Goal: Check status: Check status

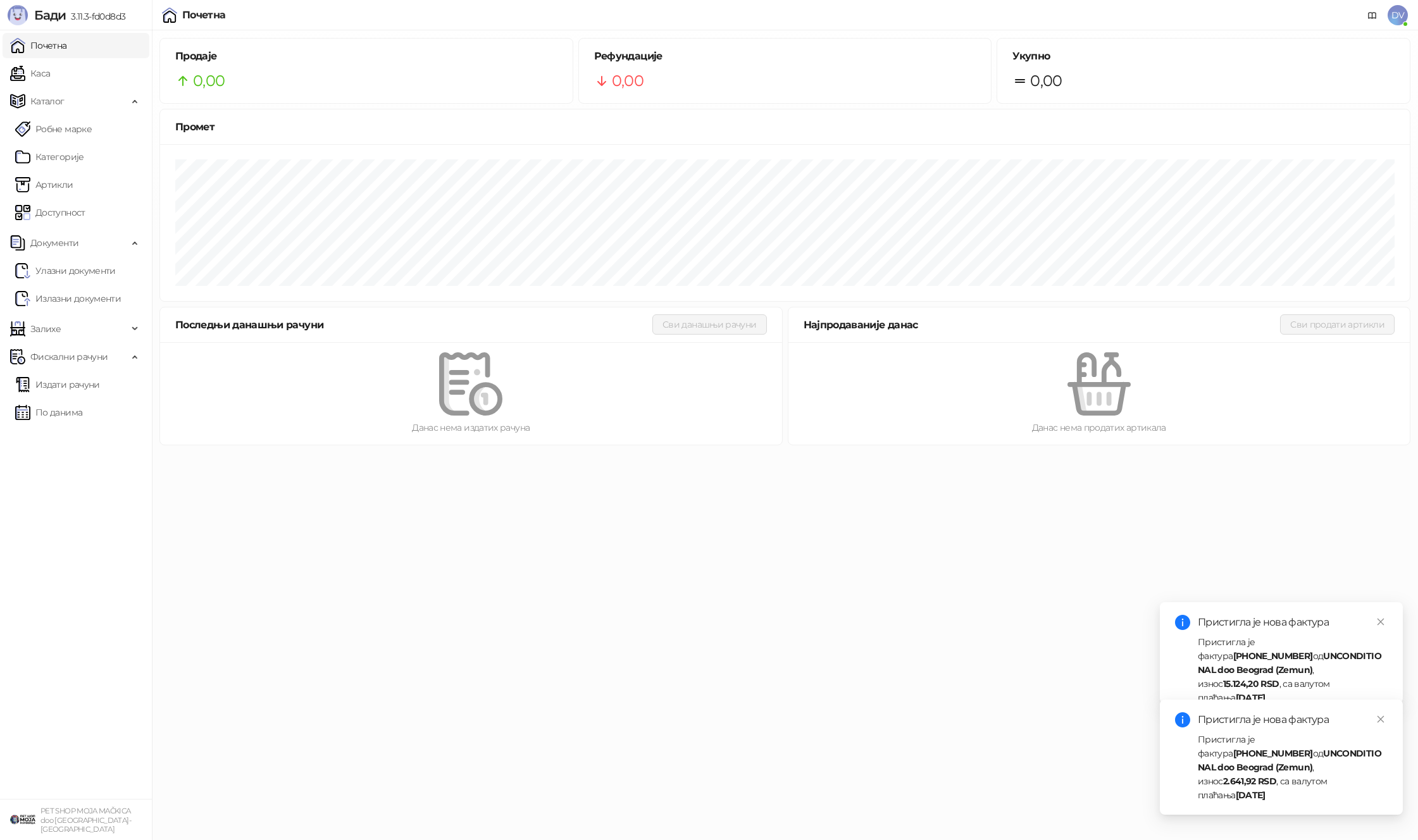
click at [1308, 778] on div "Пристигла је фактура 25-3000-012316 од UNCONDITIONAL doo Beograd (Zemun) , изно…" at bounding box center [1293, 767] width 190 height 70
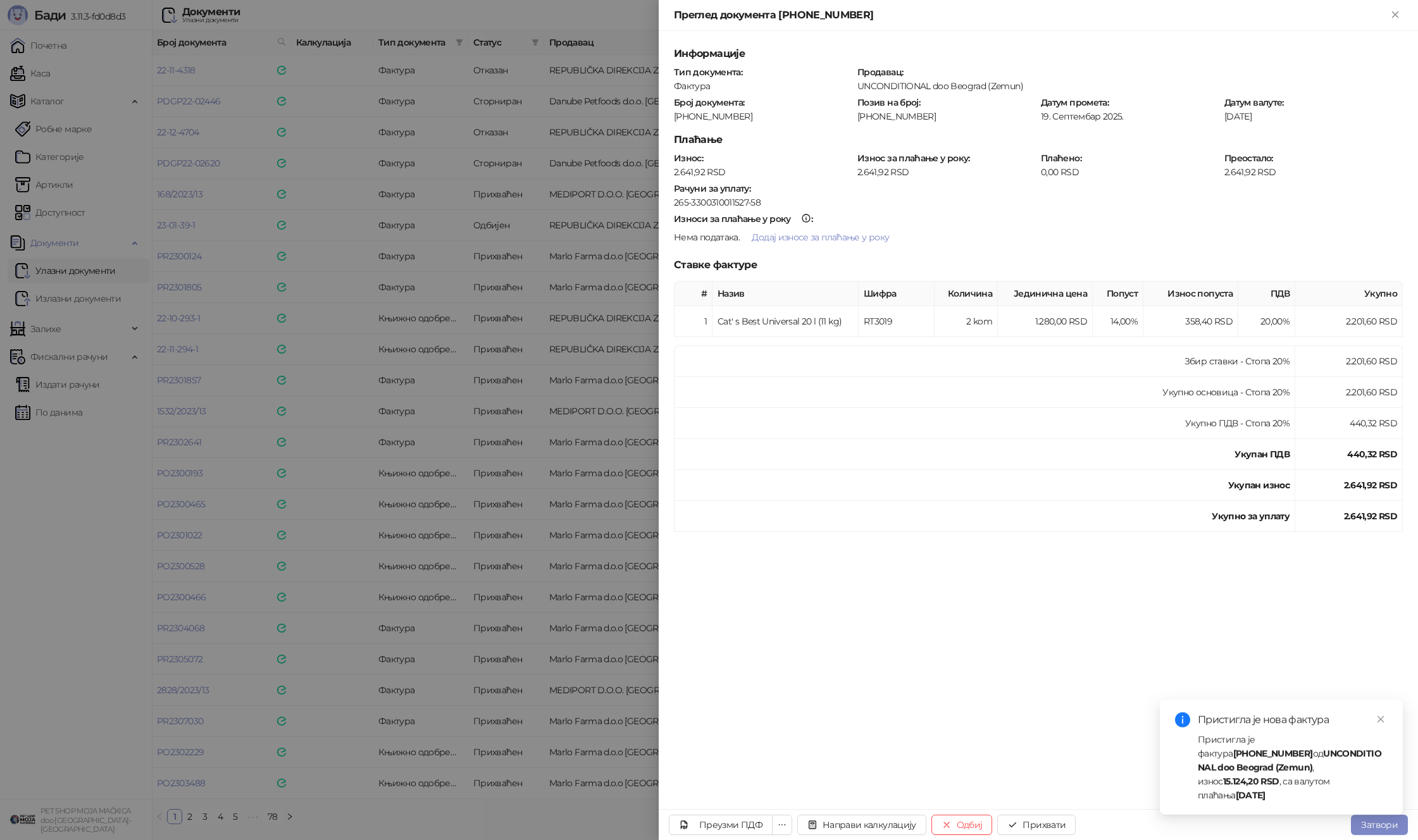
click at [1303, 772] on div "Пристигла је фактура 25-3000-012315 од UNCONDITIONAL doo Beograd (Zemun) , изно…" at bounding box center [1293, 767] width 190 height 70
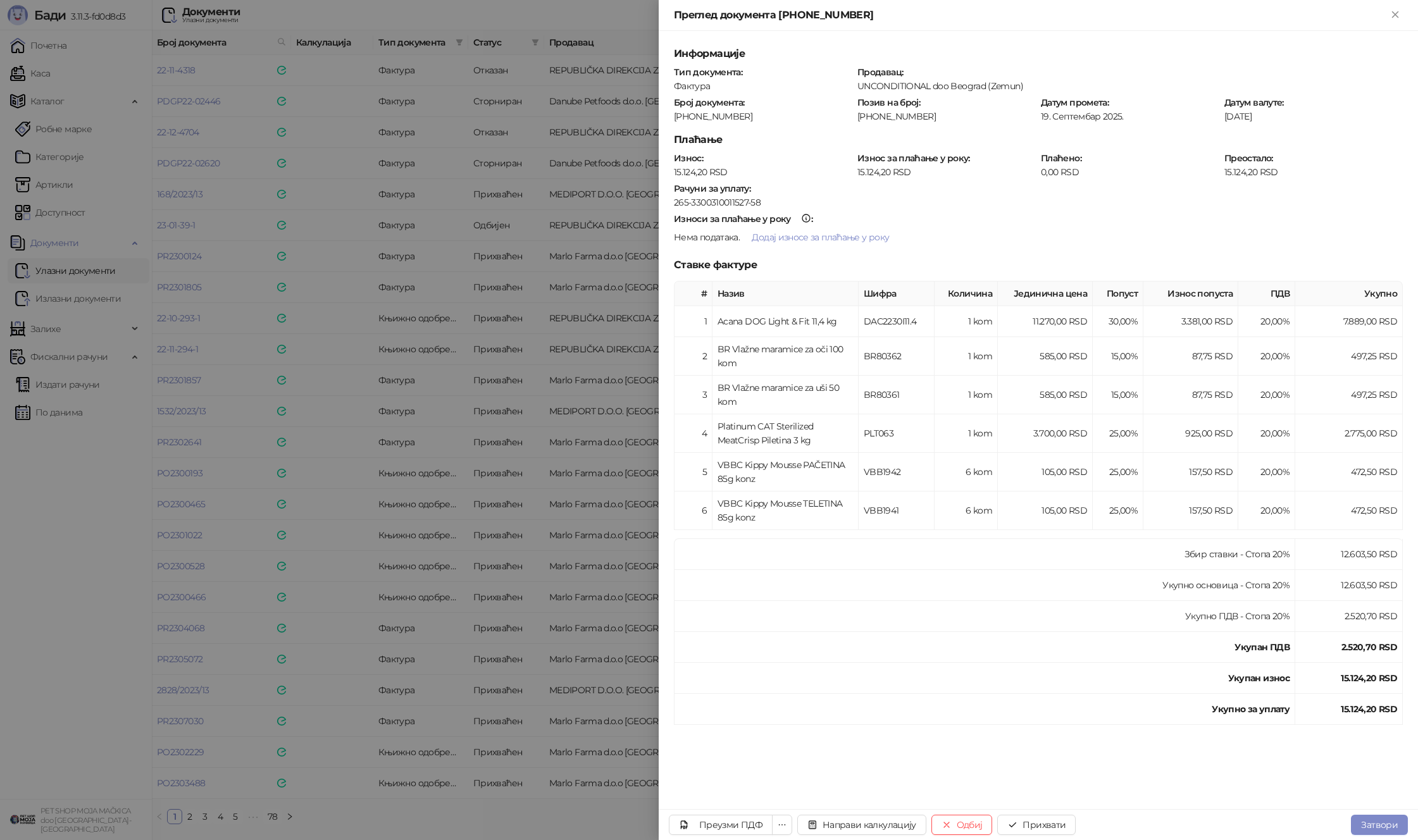
click at [448, 363] on div at bounding box center [709, 420] width 1418 height 840
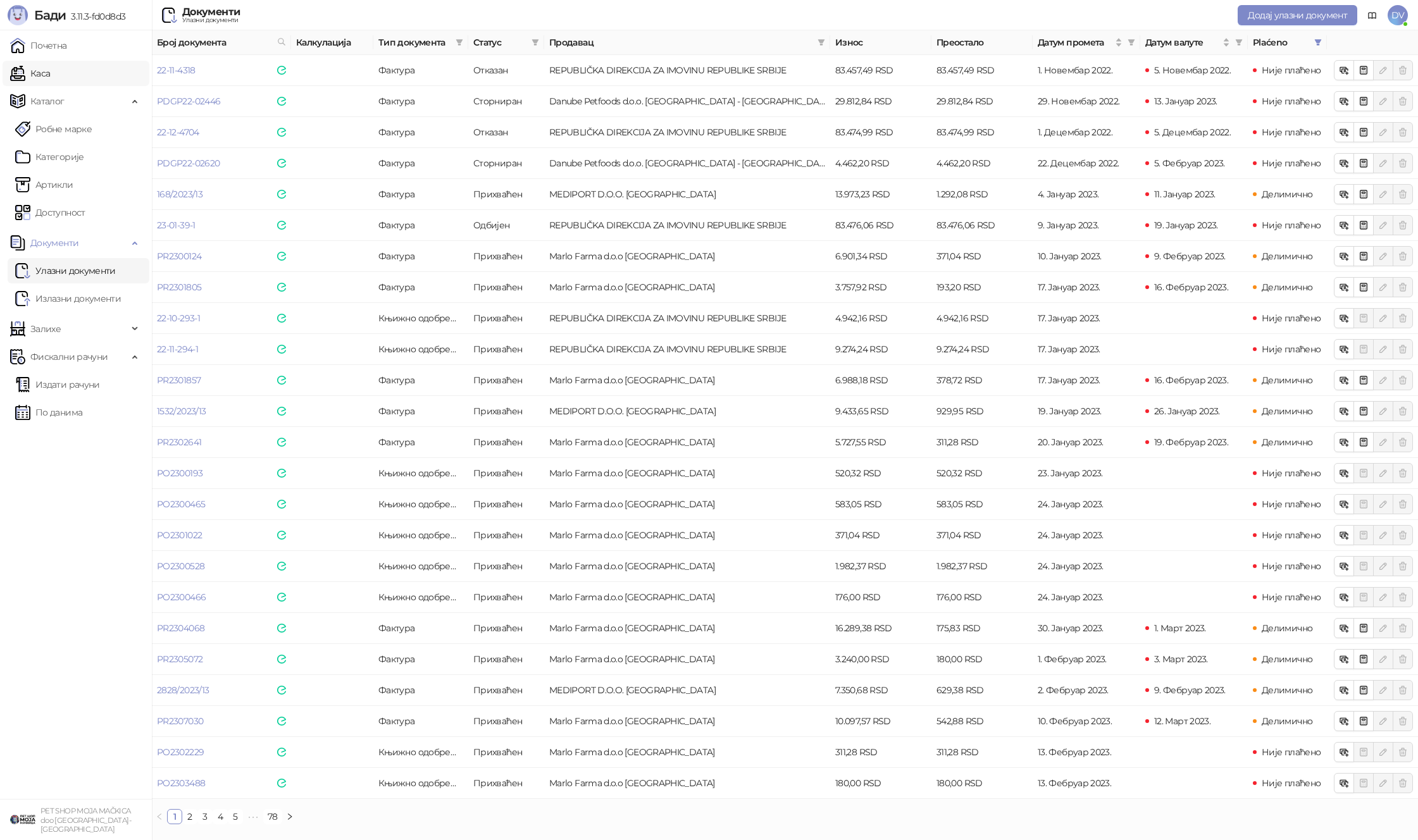
click at [50, 69] on link "Каса" at bounding box center [30, 73] width 40 height 25
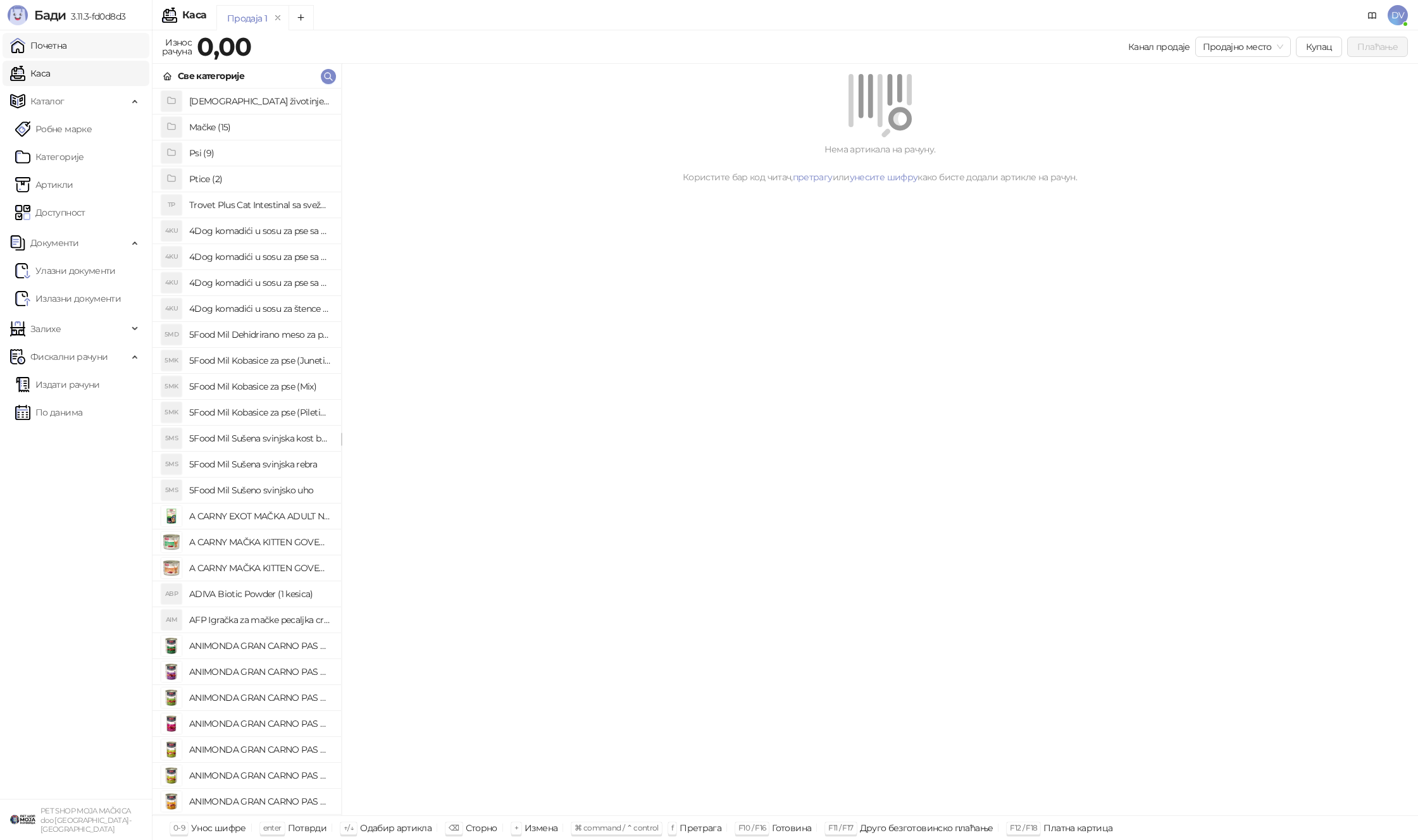
click at [58, 58] on link "Почетна" at bounding box center [38, 45] width 57 height 25
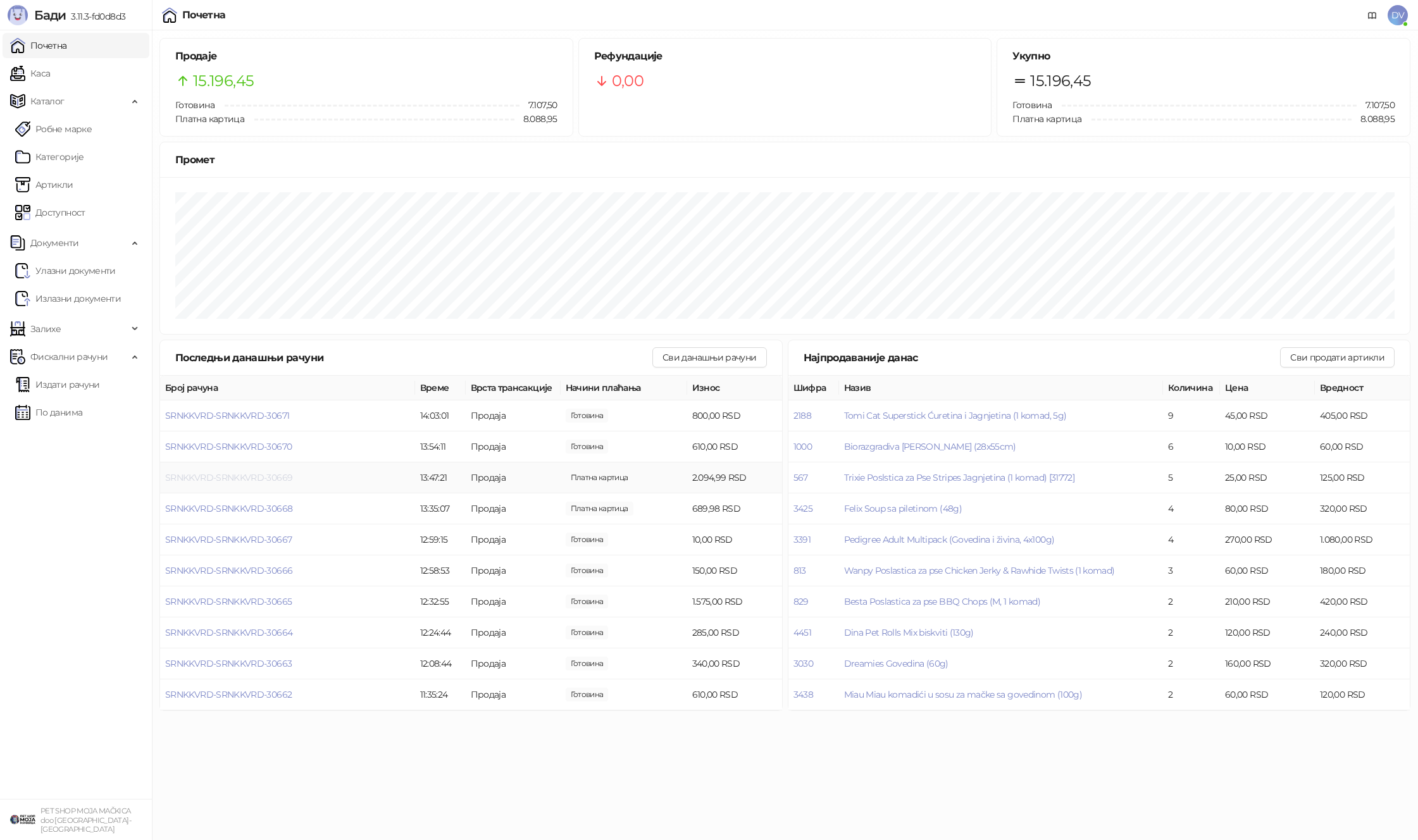
click at [262, 472] on span "SRNKKVRD-SRNKKVRD-30669" at bounding box center [229, 477] width 128 height 12
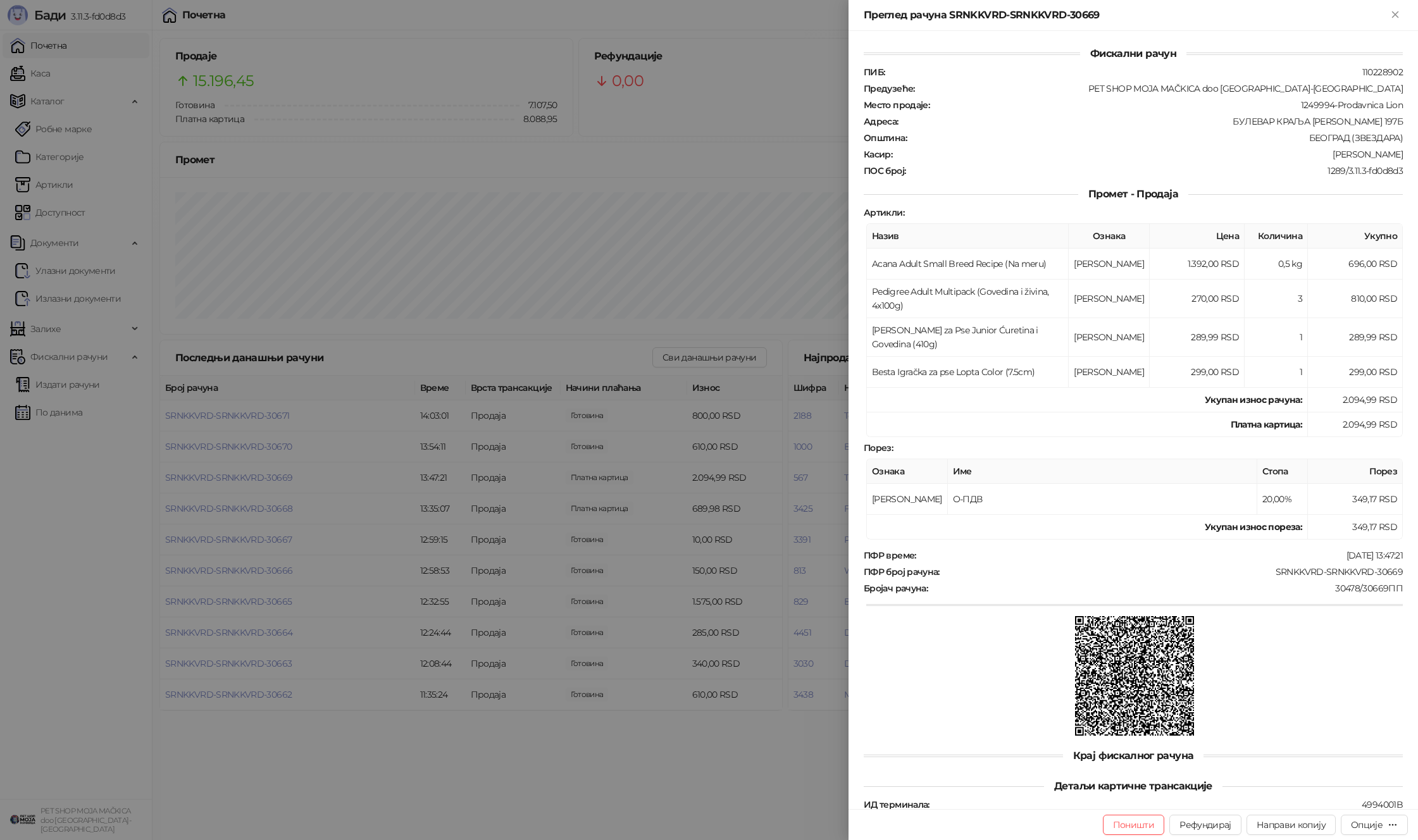
click at [308, 528] on div at bounding box center [709, 420] width 1418 height 840
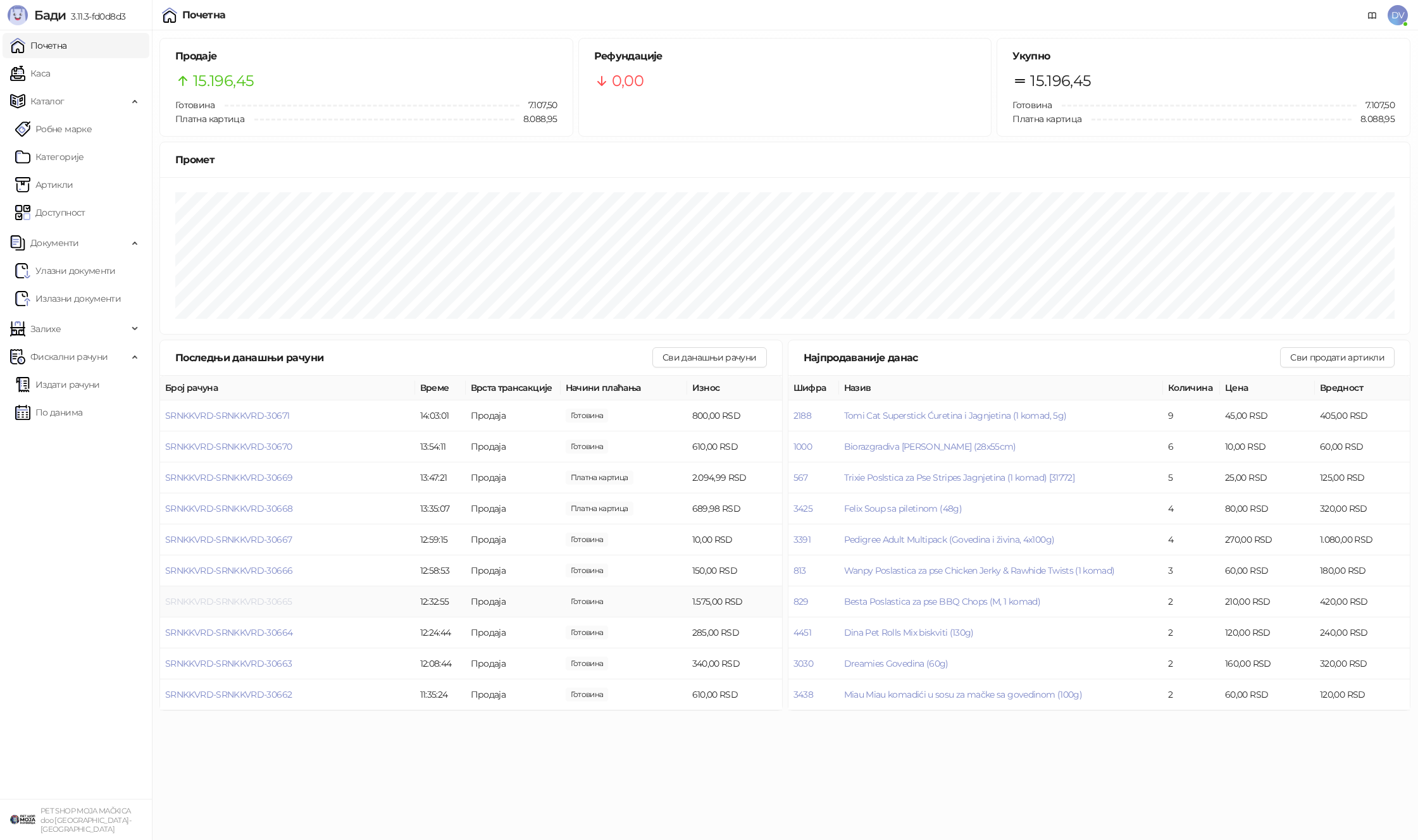
click at [270, 599] on span "SRNKKVRD-SRNKKVRD-30665" at bounding box center [229, 601] width 127 height 12
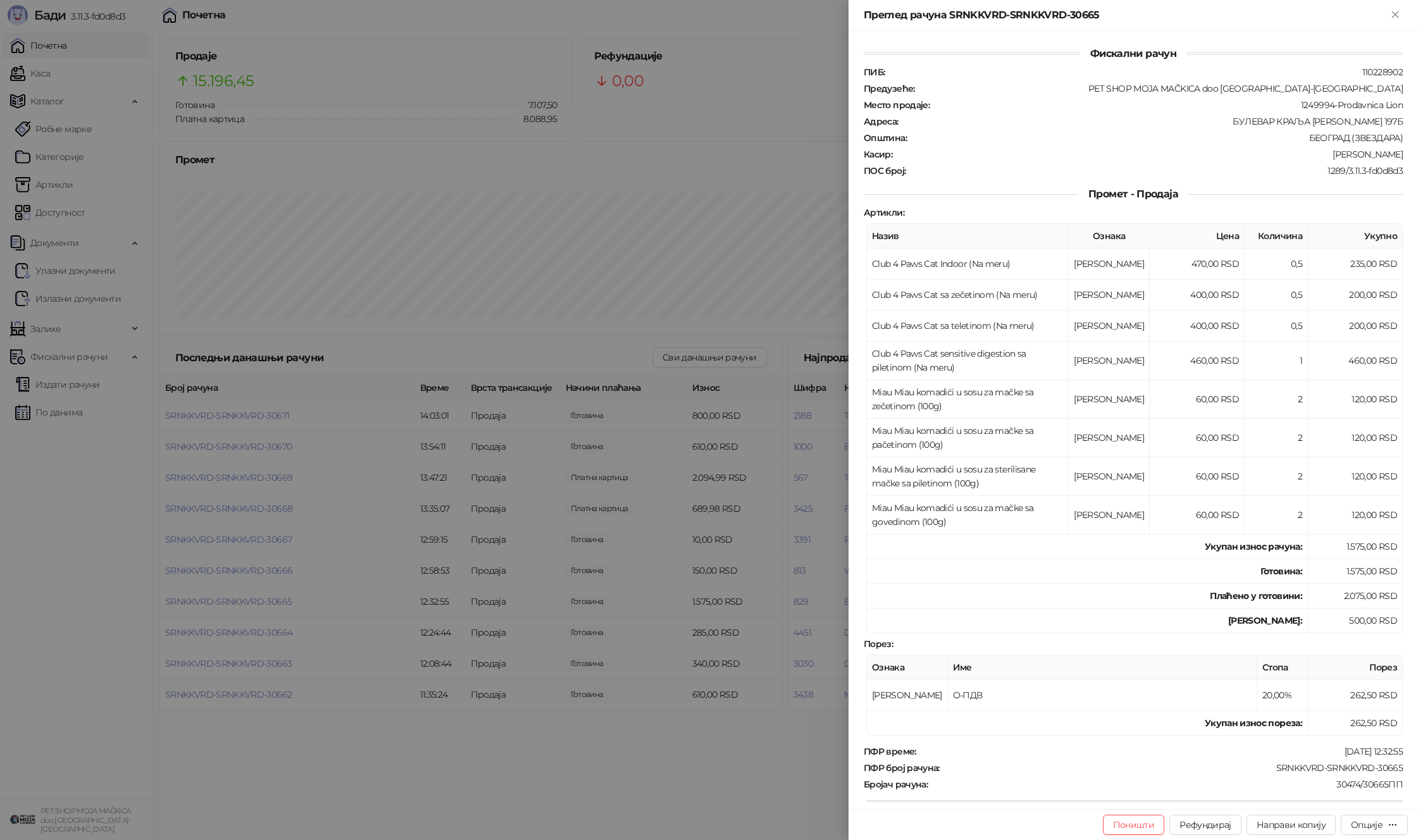
click at [302, 623] on div at bounding box center [709, 420] width 1418 height 840
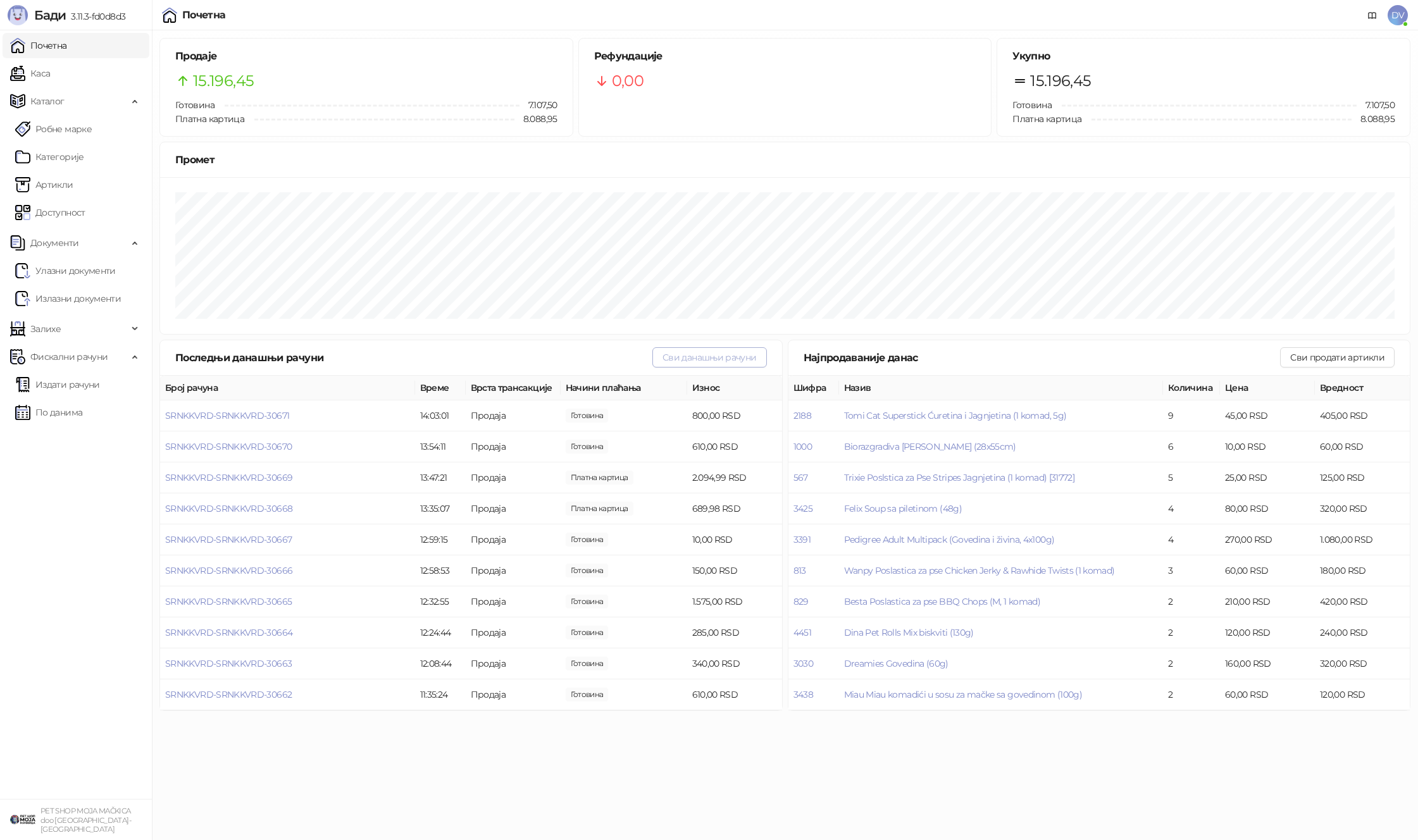
click at [697, 359] on button "Сви данашњи рачуни" at bounding box center [709, 357] width 114 height 20
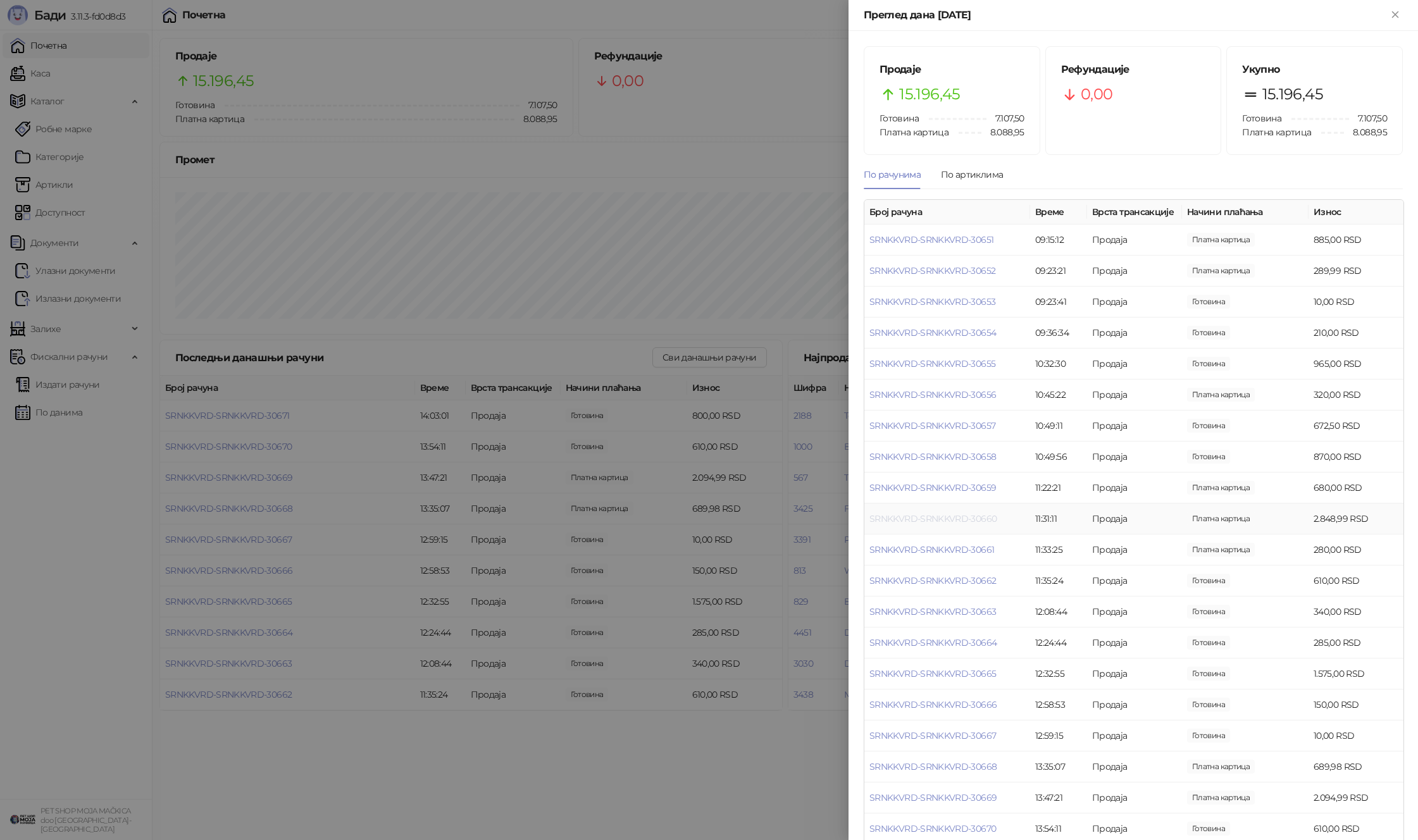
click at [943, 517] on link "SRNKKVRD-SRNKKVRD-30660" at bounding box center [932, 518] width 128 height 12
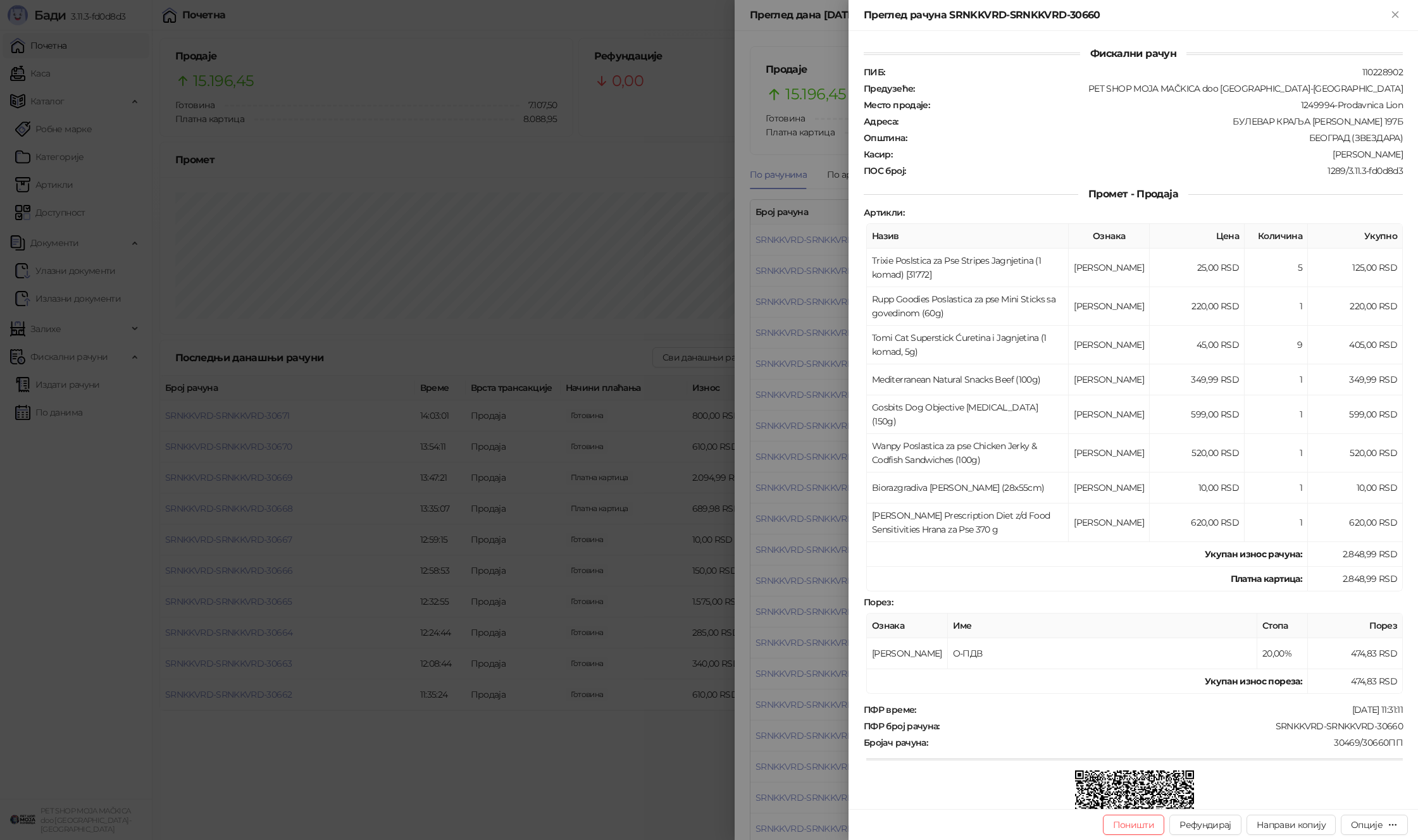
click at [793, 493] on div at bounding box center [709, 420] width 1418 height 840
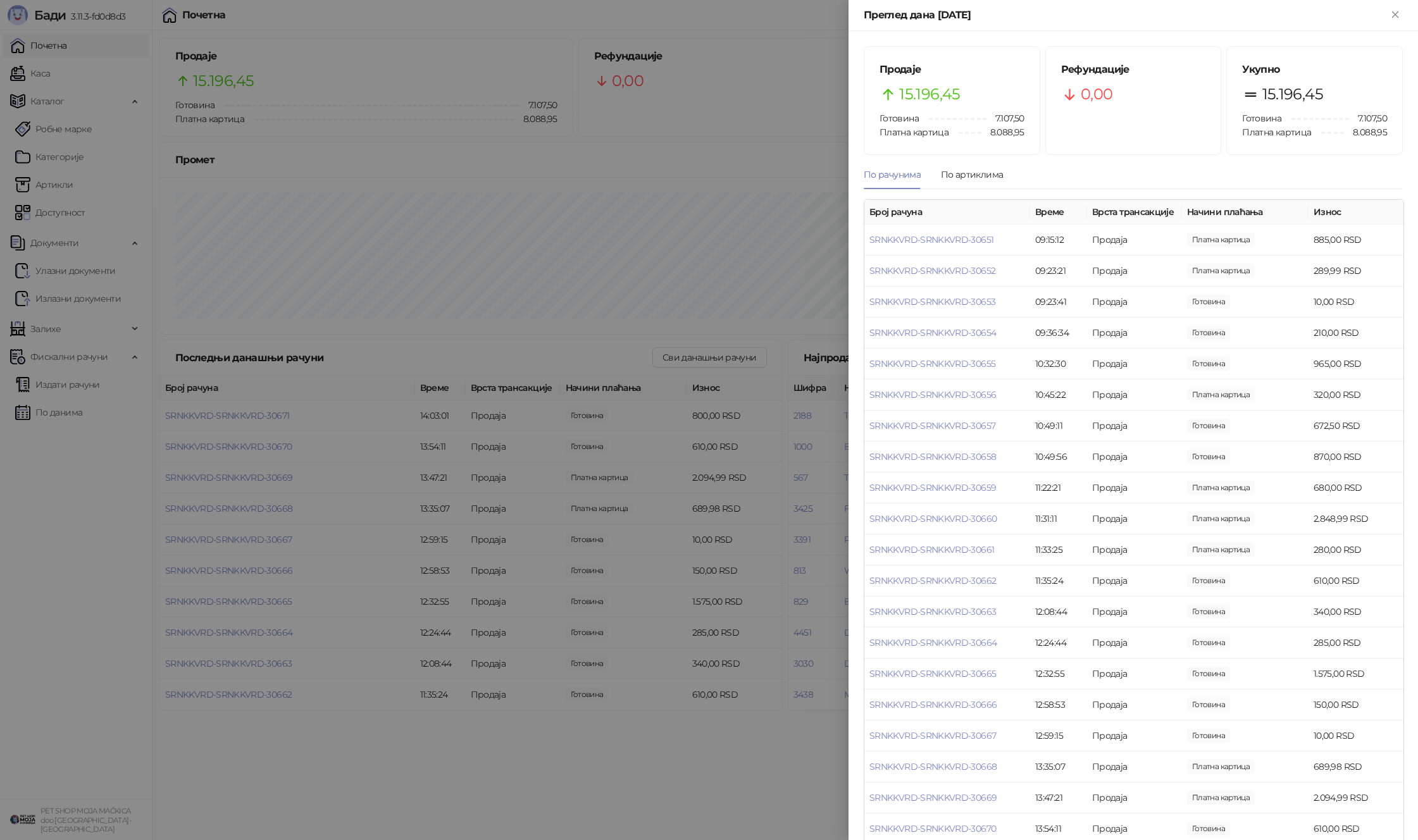
click at [629, 421] on div at bounding box center [709, 420] width 1418 height 840
